Goal: Information Seeking & Learning: Learn about a topic

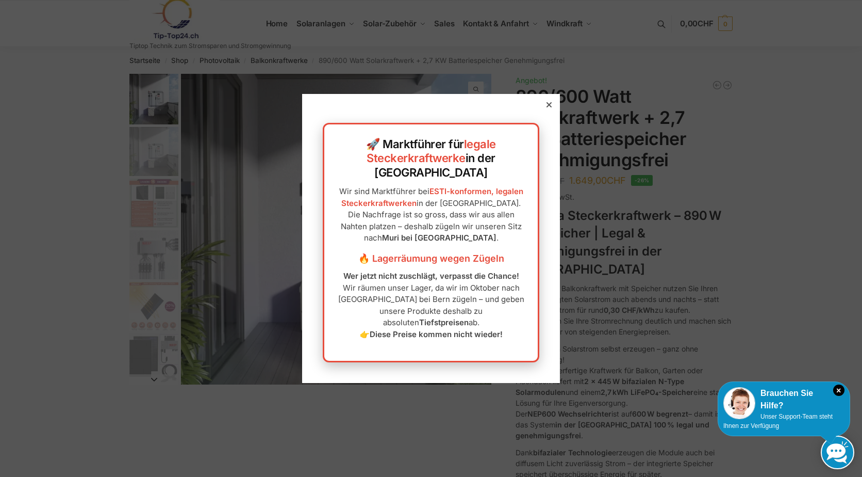
click at [547, 107] on icon at bounding box center [549, 104] width 5 height 5
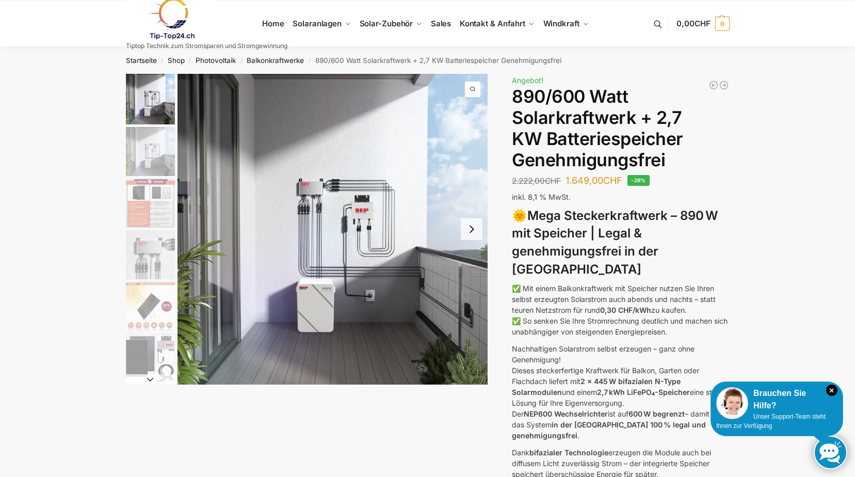
click at [150, 155] on img "2 / 12" at bounding box center [150, 151] width 49 height 49
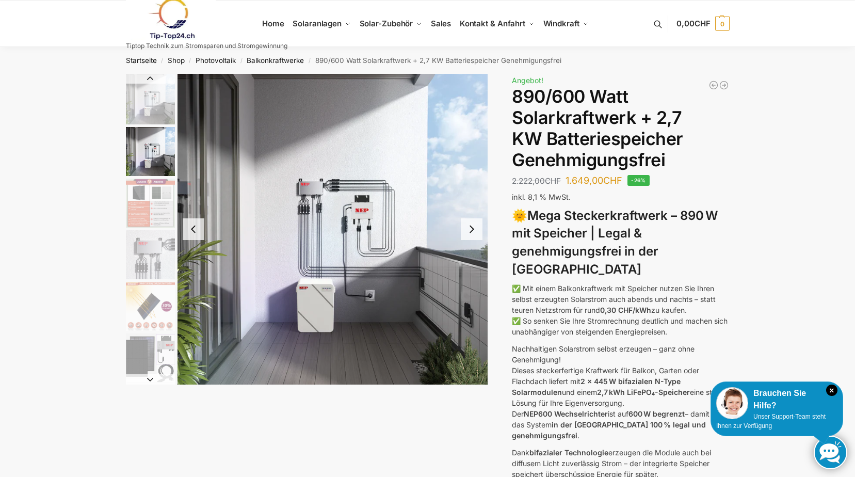
click at [157, 103] on img "1 / 12" at bounding box center [150, 99] width 49 height 51
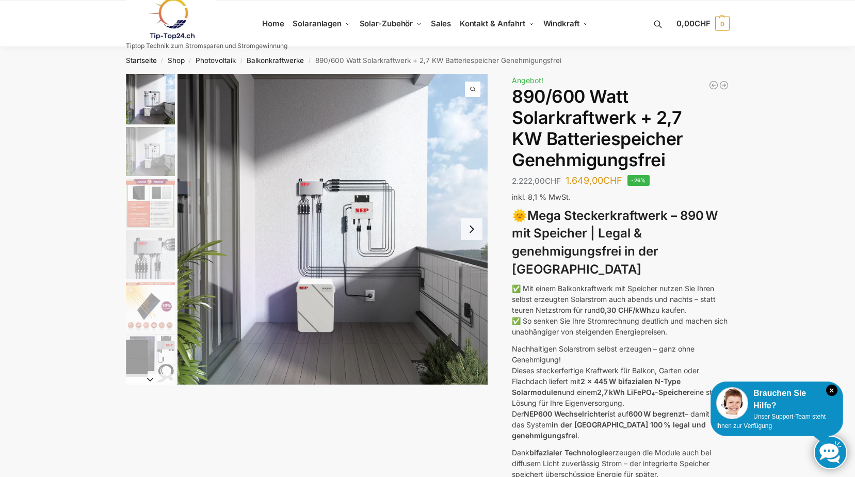
click at [164, 157] on img "2 / 12" at bounding box center [150, 151] width 49 height 49
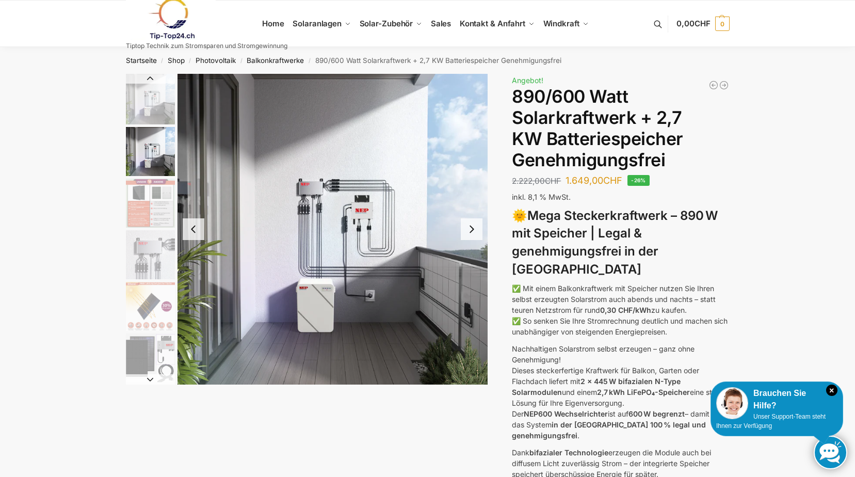
click at [472, 232] on button "Next slide" at bounding box center [472, 229] width 22 height 22
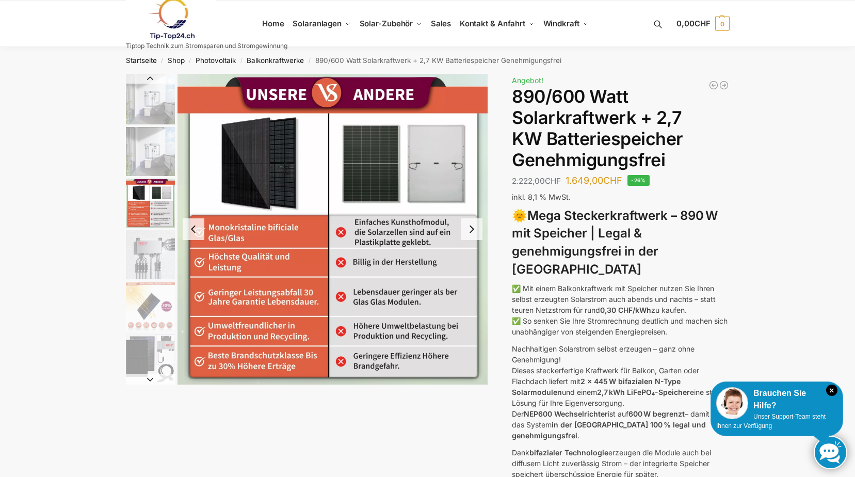
click at [469, 226] on button "Next slide" at bounding box center [472, 229] width 22 height 22
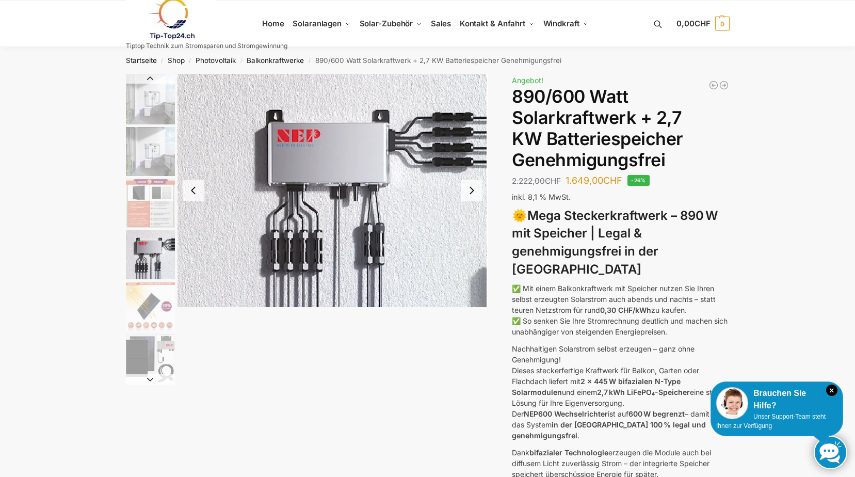
click at [471, 191] on button "Next slide" at bounding box center [472, 190] width 22 height 22
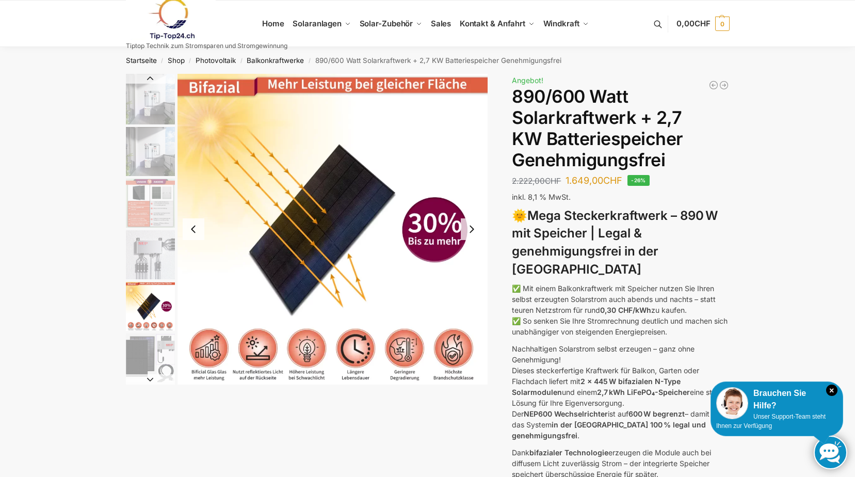
click at [472, 226] on button "Next slide" at bounding box center [472, 229] width 22 height 22
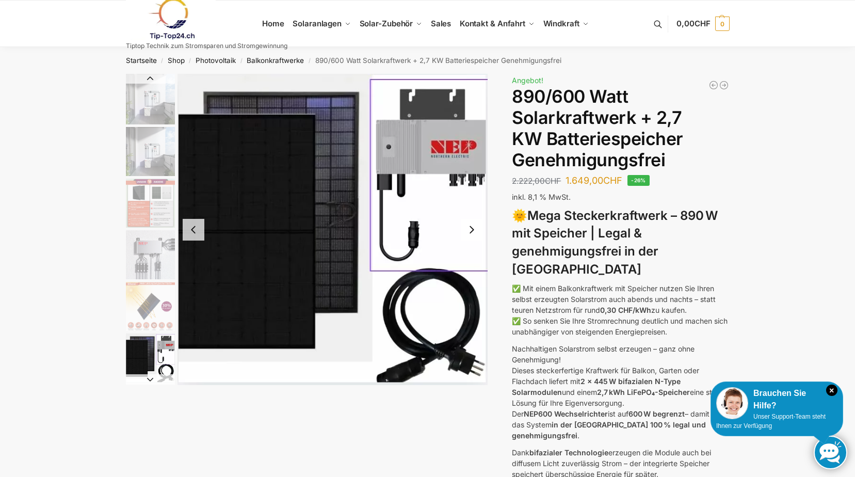
click at [149, 103] on img "1 / 12" at bounding box center [150, 99] width 49 height 51
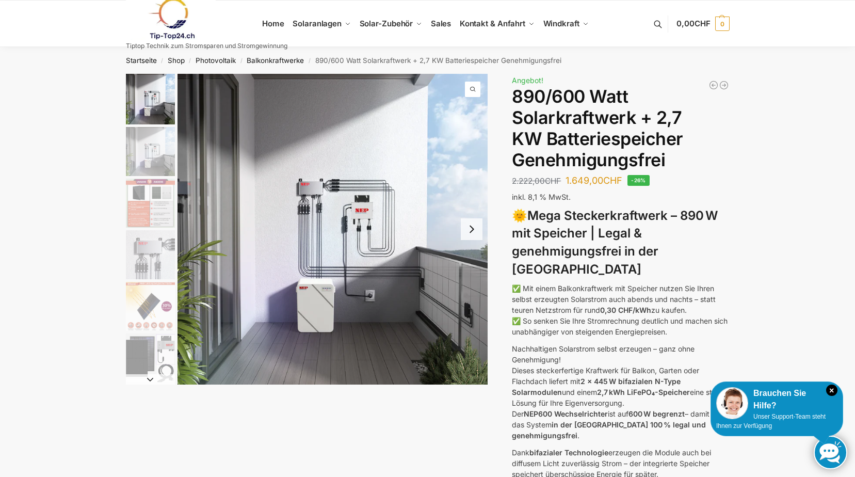
click at [151, 161] on img "2 / 12" at bounding box center [150, 151] width 49 height 49
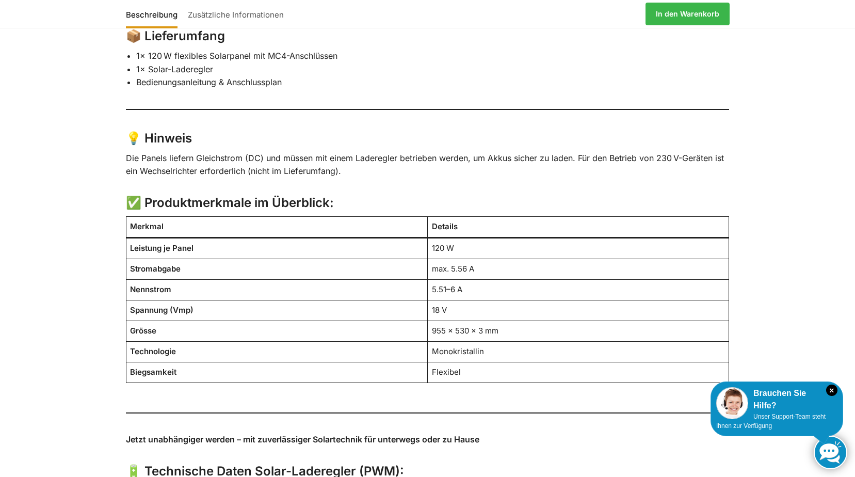
scroll to position [860, 0]
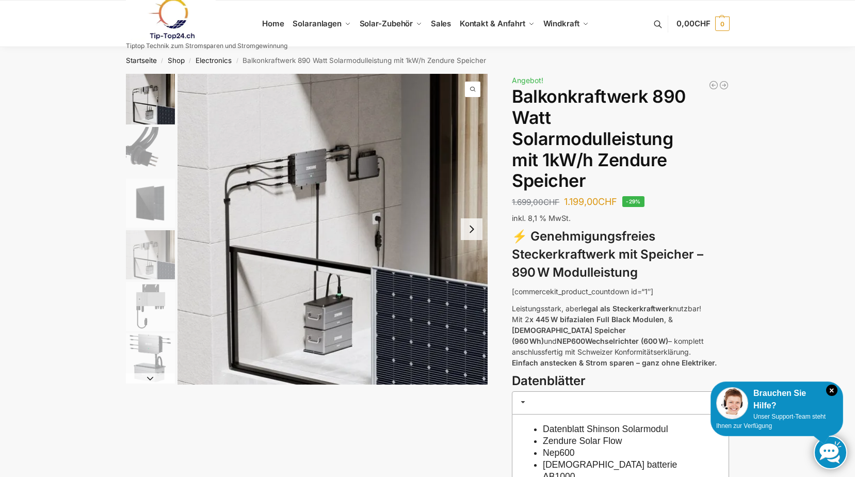
click at [475, 231] on button "Next slide" at bounding box center [472, 229] width 22 height 22
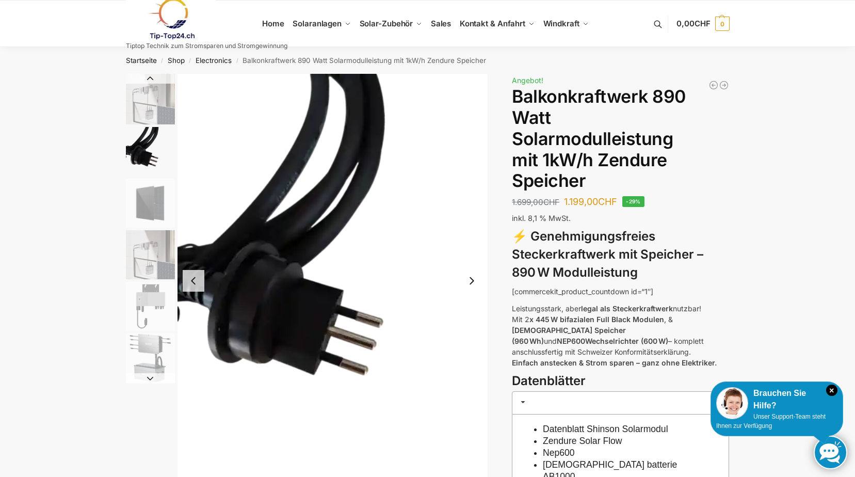
click at [475, 280] on button "Next slide" at bounding box center [472, 281] width 22 height 22
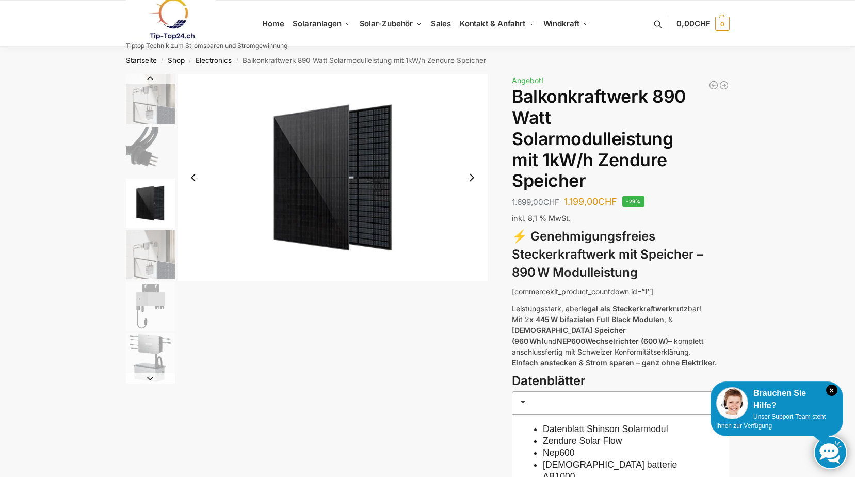
click at [472, 176] on button "Next slide" at bounding box center [472, 178] width 22 height 22
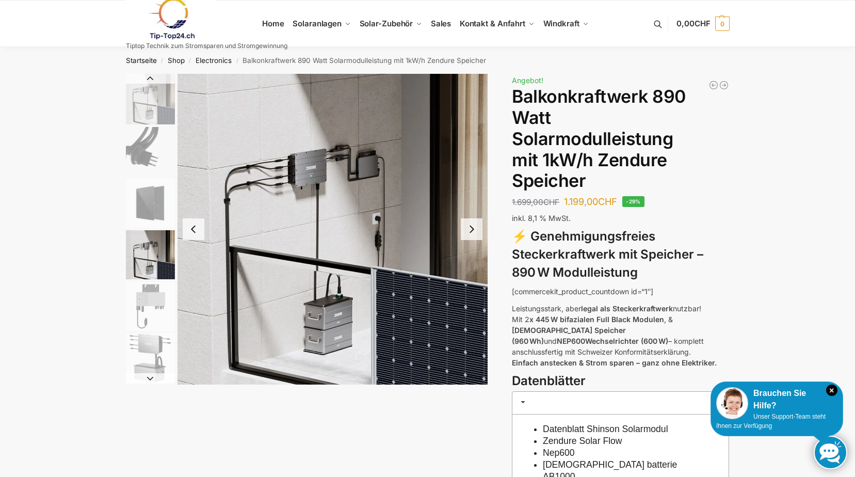
click at [470, 230] on button "Next slide" at bounding box center [472, 229] width 22 height 22
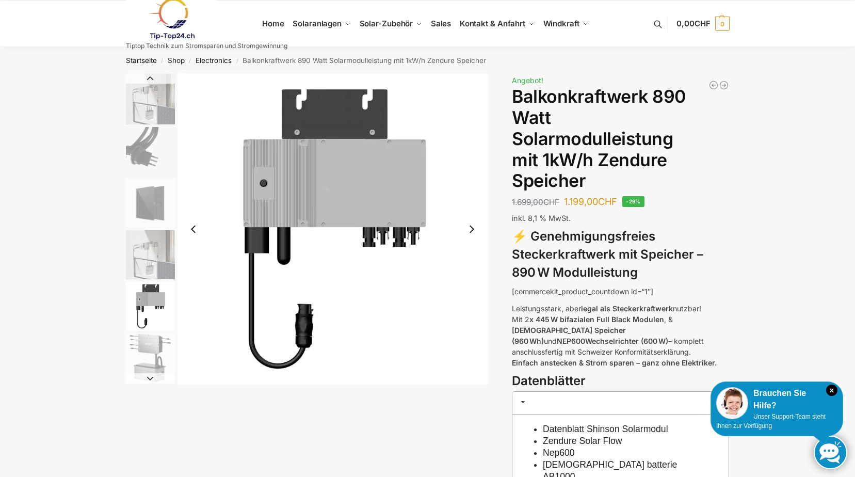
click at [474, 228] on button "Next slide" at bounding box center [472, 229] width 22 height 22
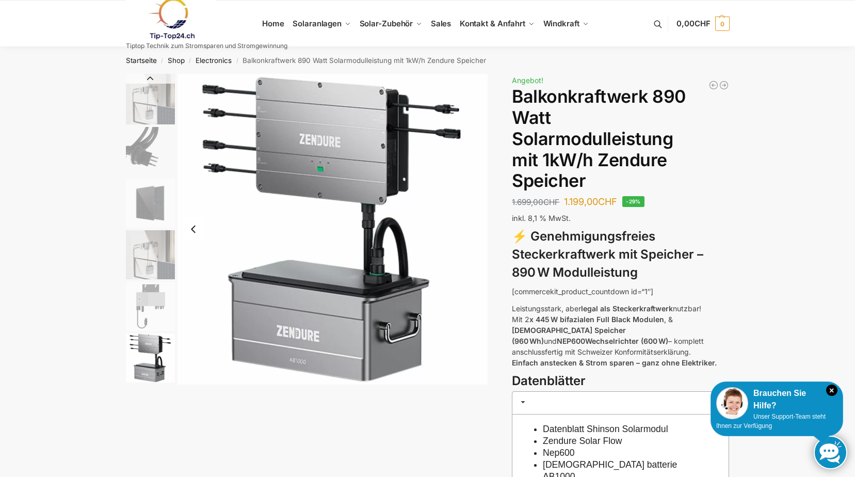
click at [474, 228] on img "6 / 6" at bounding box center [332, 229] width 311 height 311
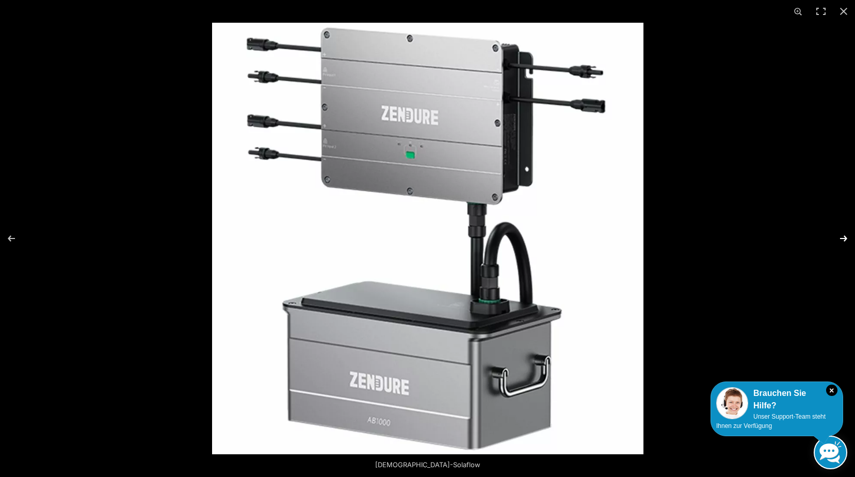
click at [839, 235] on button "Next (arrow right)" at bounding box center [837, 239] width 36 height 52
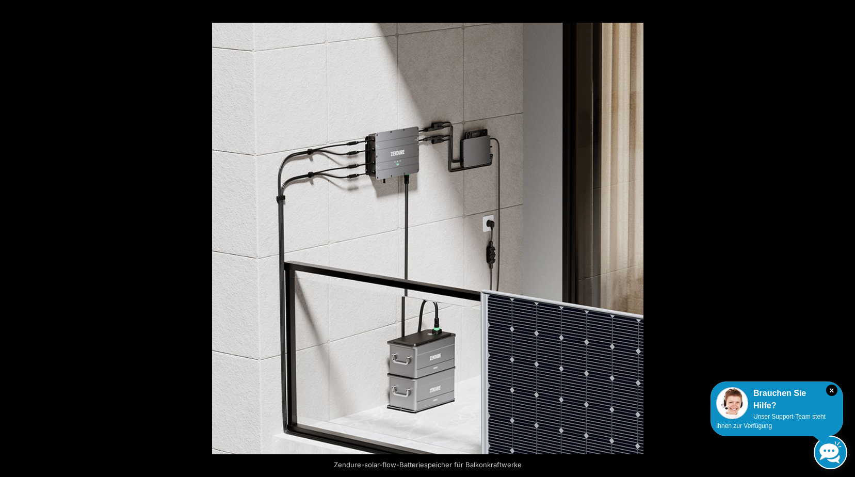
click at [839, 235] on button "Next (arrow right)" at bounding box center [837, 239] width 36 height 52
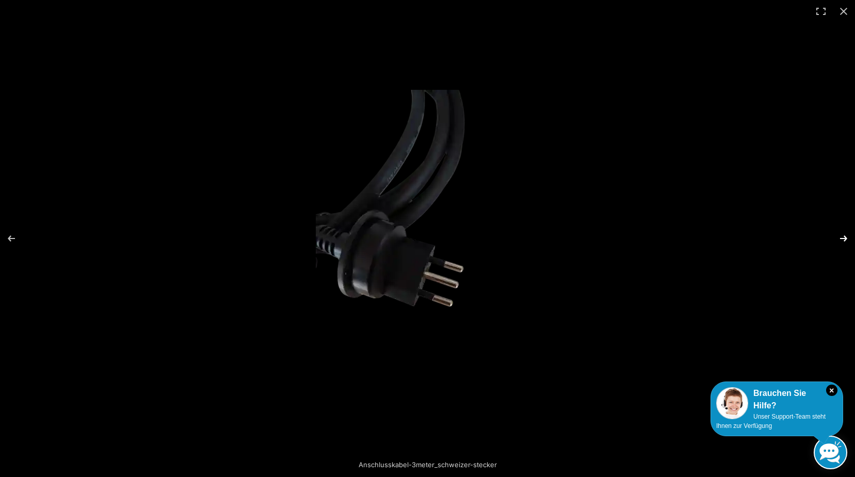
click at [844, 236] on button "Next (arrow right)" at bounding box center [837, 239] width 36 height 52
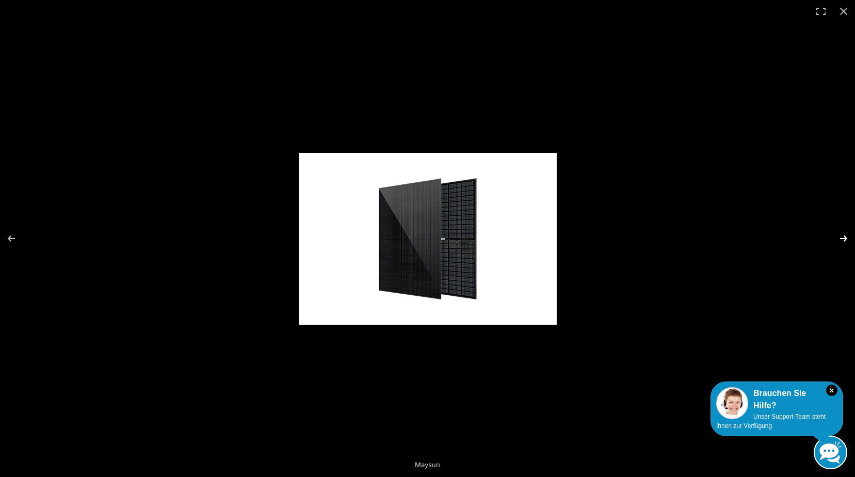
click at [842, 235] on button "Next (arrow right)" at bounding box center [837, 239] width 36 height 52
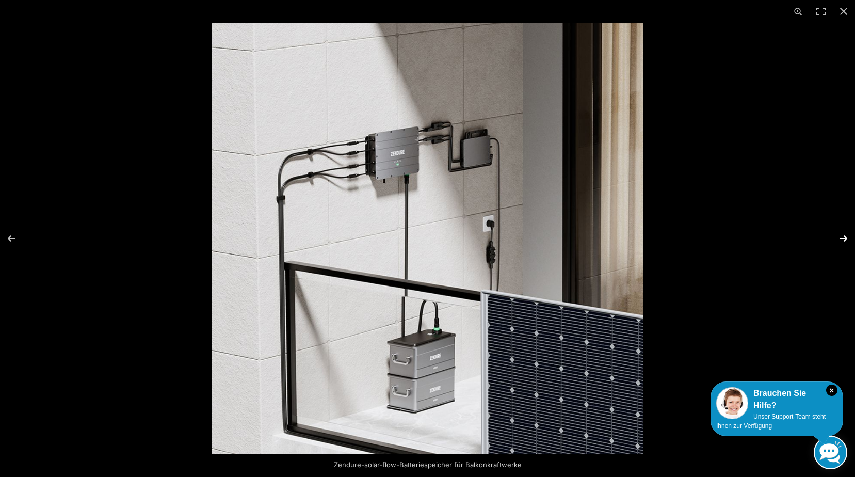
click at [841, 235] on button "Next (arrow right)" at bounding box center [837, 239] width 36 height 52
